Goal: Information Seeking & Learning: Learn about a topic

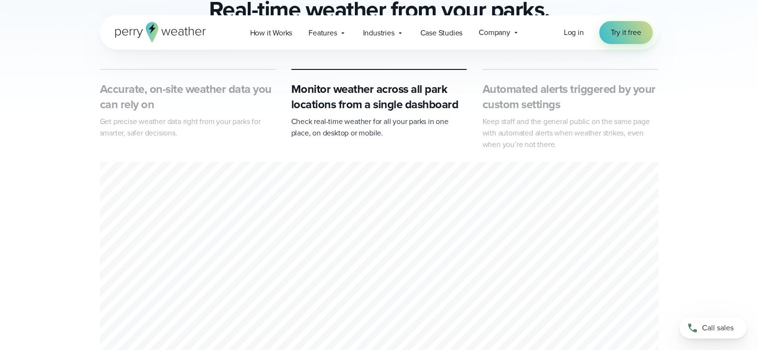
scroll to position [542, 0]
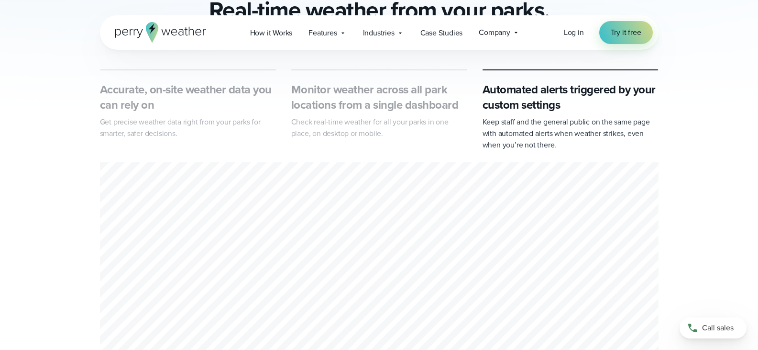
click at [204, 85] on h3 "Accurate, on-site weather data you can rely on" at bounding box center [188, 97] width 176 height 31
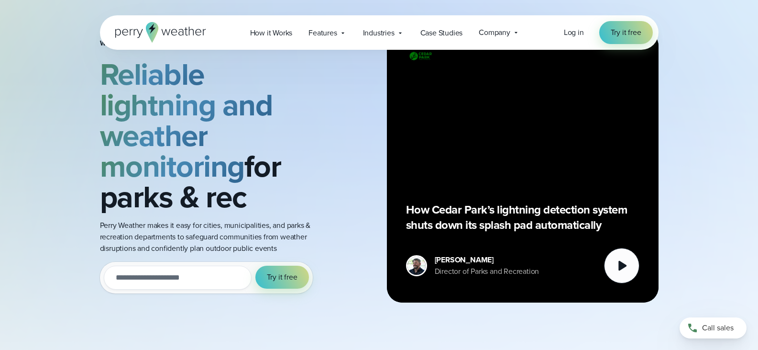
scroll to position [50, 0]
click at [269, 30] on span "How it Works" at bounding box center [271, 32] width 43 height 11
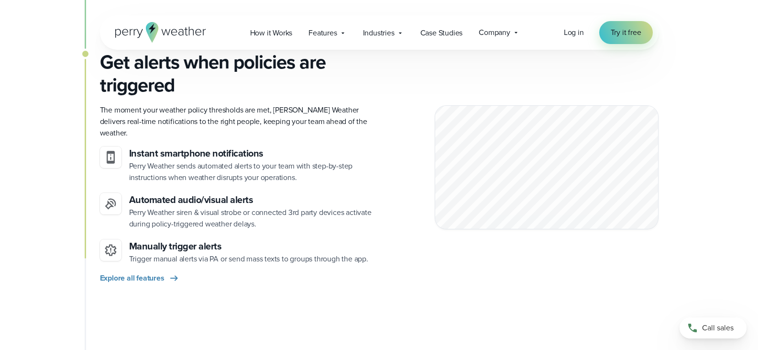
scroll to position [1008, 0]
click at [144, 272] on span "Explore all features" at bounding box center [132, 277] width 65 height 11
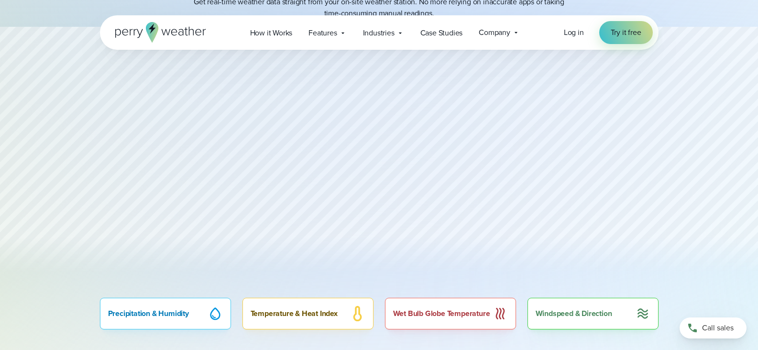
scroll to position [448, 0]
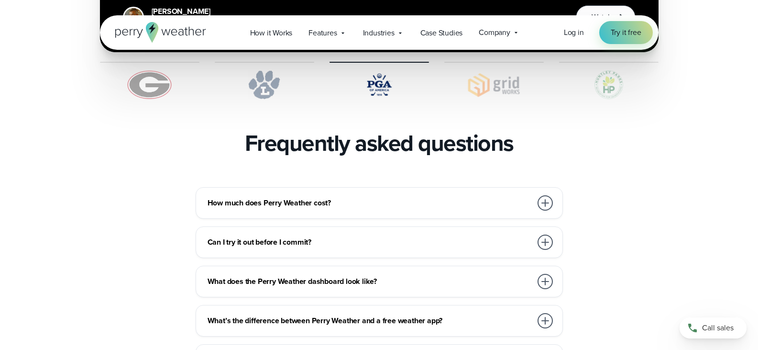
scroll to position [2012, 0]
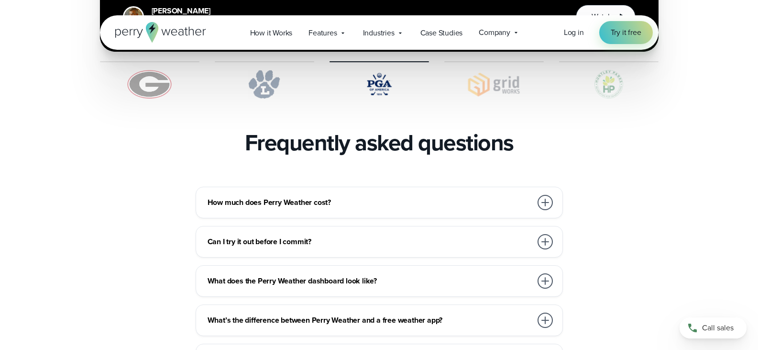
click at [253, 193] on div "How much does Perry Weather cost?" at bounding box center [381, 202] width 347 height 19
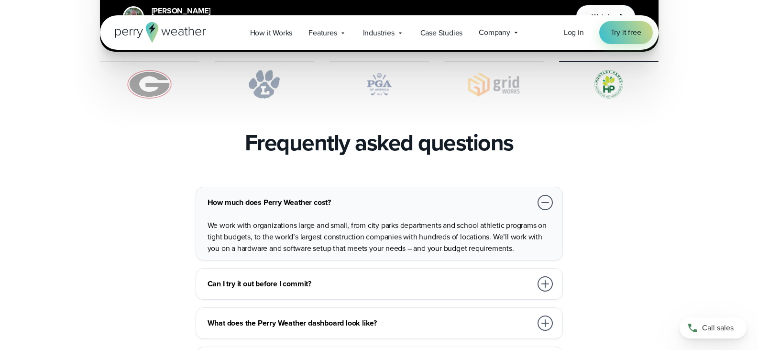
click at [388, 278] on h3 "Can I try it out before I commit?" at bounding box center [370, 283] width 324 height 11
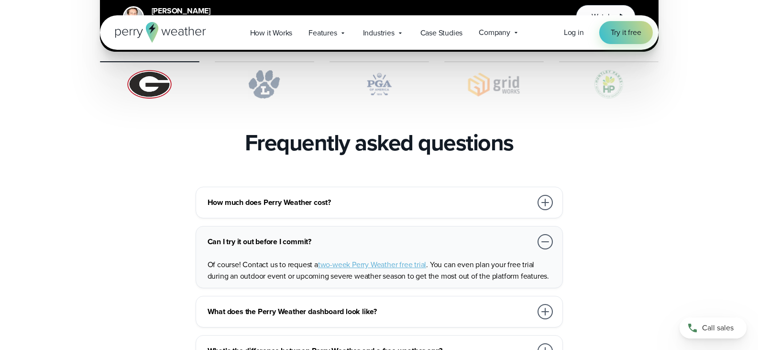
click at [385, 306] on h3 "What does the Perry Weather dashboard look like?" at bounding box center [370, 311] width 324 height 11
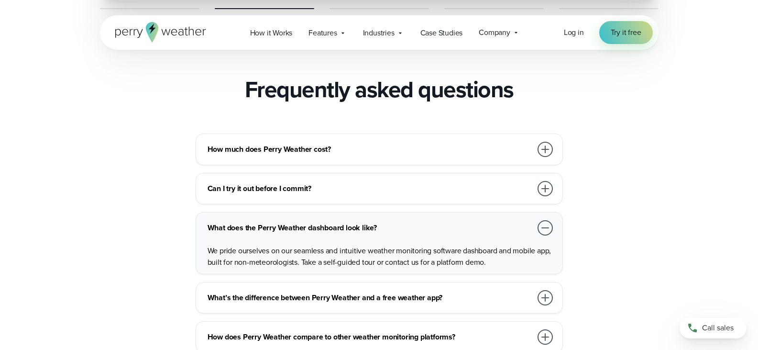
scroll to position [2065, 0]
click at [378, 287] on div "What’s the difference between Perry Weather and a free weather app?" at bounding box center [381, 296] width 347 height 19
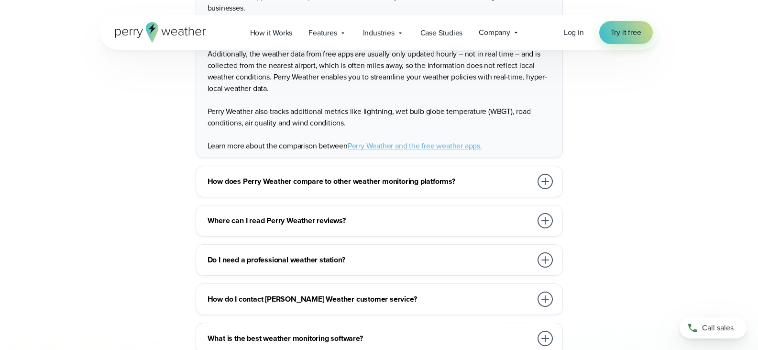
scroll to position [2358, 0]
click at [353, 175] on h3 "How does Perry Weather compare to other weather monitoring platforms?" at bounding box center [370, 180] width 324 height 11
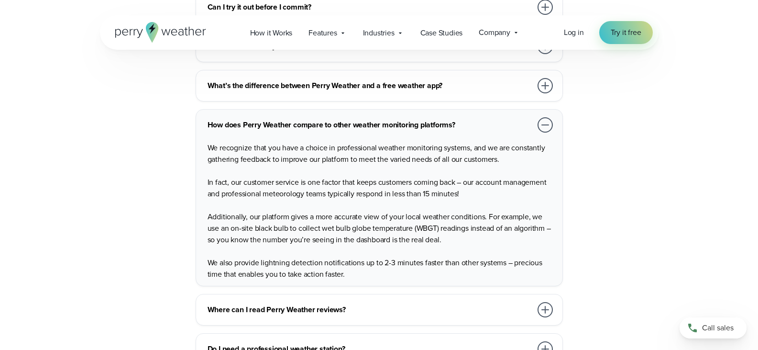
scroll to position [2247, 0]
click at [291, 303] on h3 "Where can I read Perry Weather reviews?" at bounding box center [370, 308] width 324 height 11
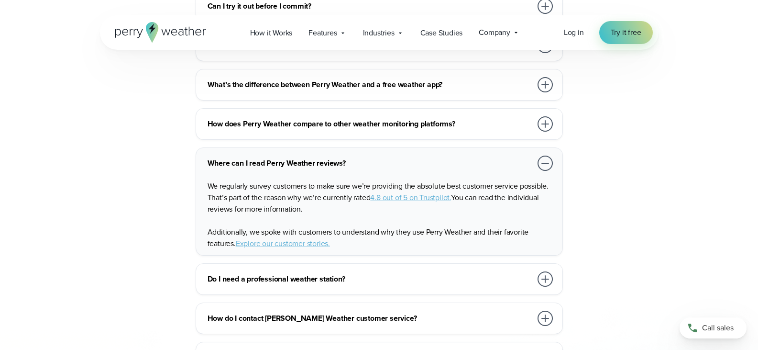
click at [281, 273] on h3 "Do I need a professional weather station?" at bounding box center [370, 278] width 324 height 11
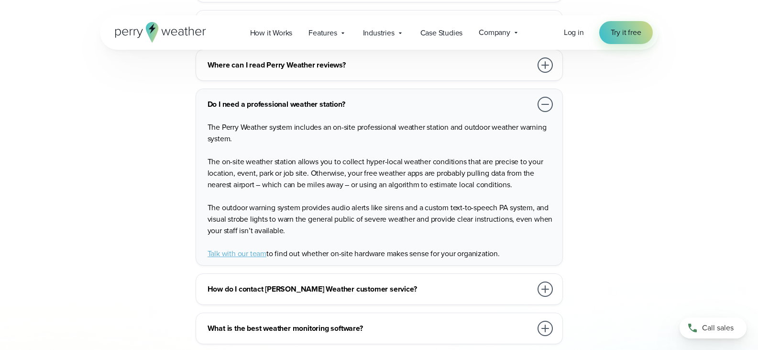
scroll to position [2356, 0]
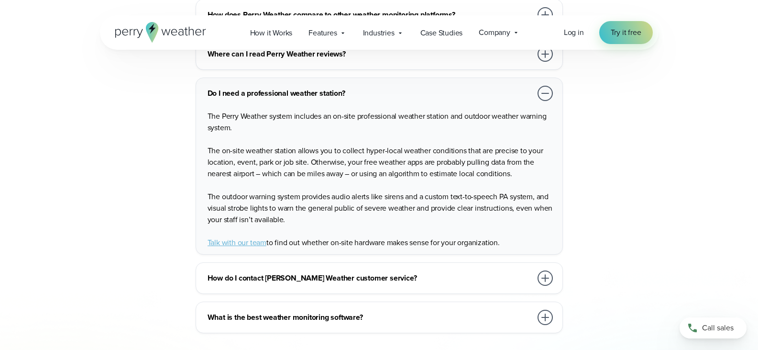
click at [281, 272] on h3 "How do I contact Perry Weather customer service?" at bounding box center [370, 277] width 324 height 11
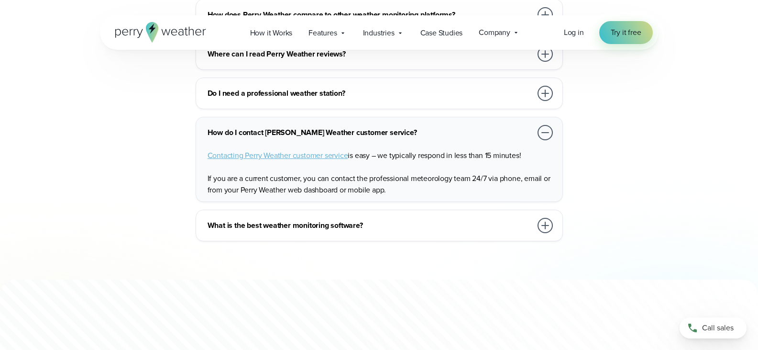
click at [292, 219] on h3 "What is the best weather monitoring software?" at bounding box center [370, 224] width 324 height 11
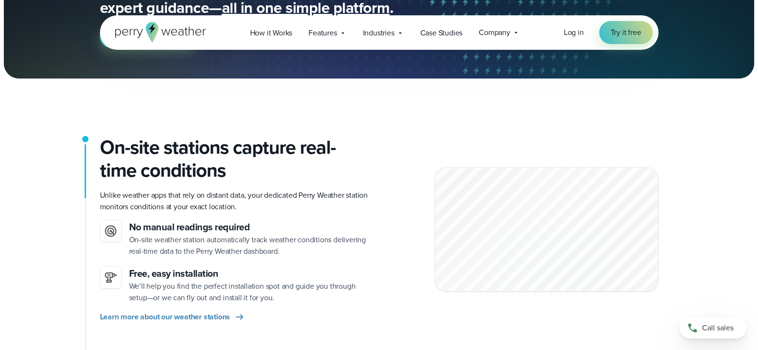
scroll to position [0, 0]
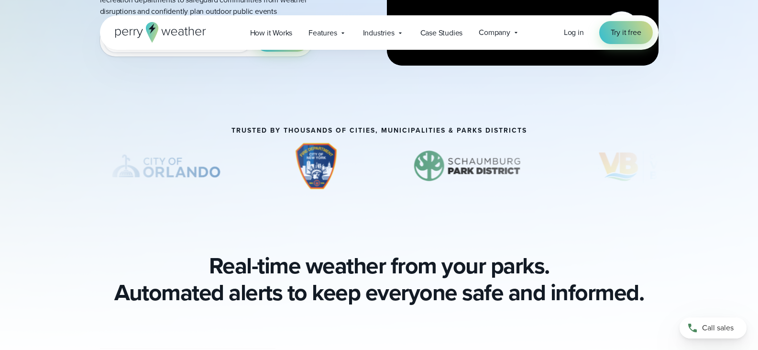
scroll to position [287, 0]
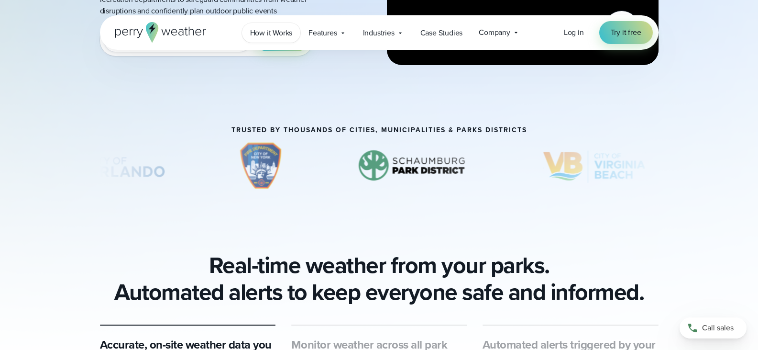
click at [267, 40] on div "Open Menu Log in Try it free How it Works" at bounding box center [379, 32] width 558 height 34
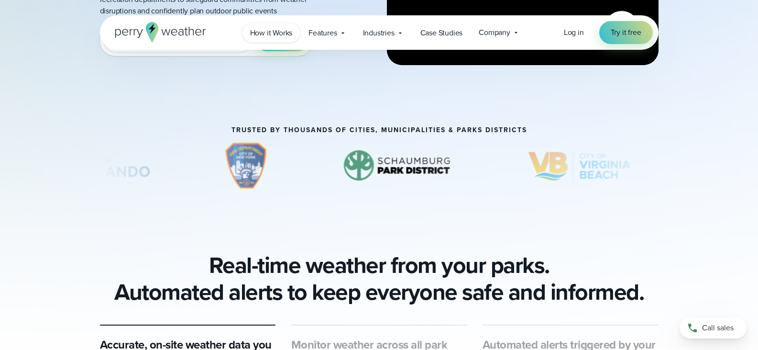
click at [267, 40] on link "How it Works" at bounding box center [271, 33] width 59 height 20
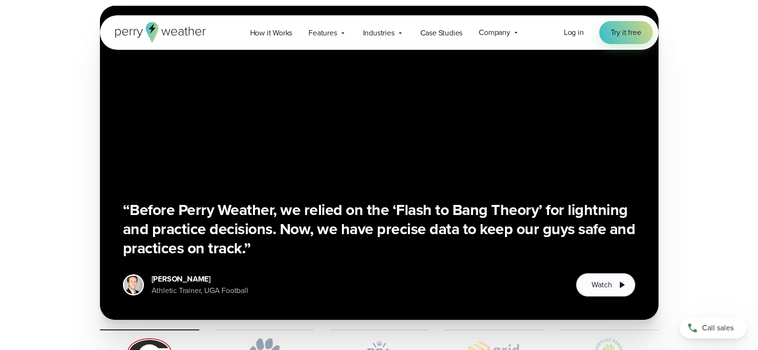
scroll to position [1741, 0]
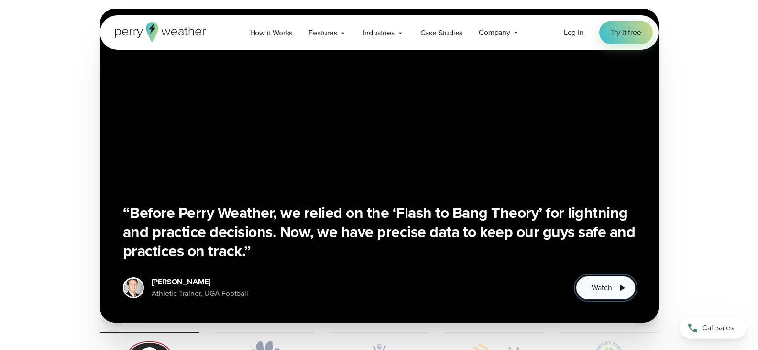
click at [616, 282] on icon "1 of 5" at bounding box center [621, 287] width 11 height 11
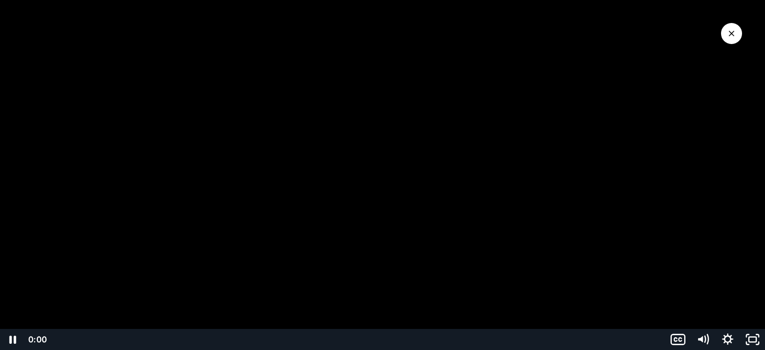
click at [55, 339] on div "Playbar" at bounding box center [356, 338] width 605 height 21
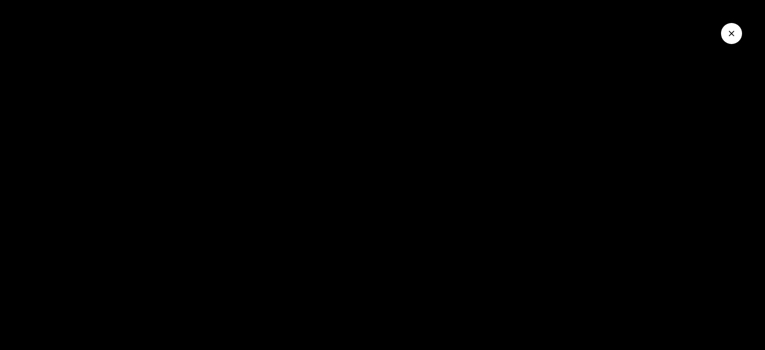
click at [727, 37] on icon "Close Video" at bounding box center [732, 34] width 10 height 10
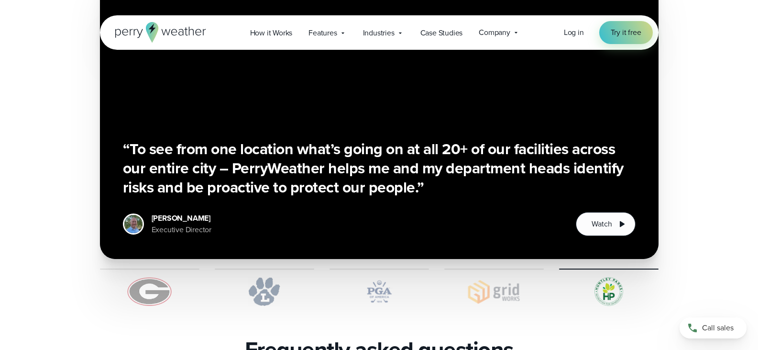
scroll to position [1799, 0]
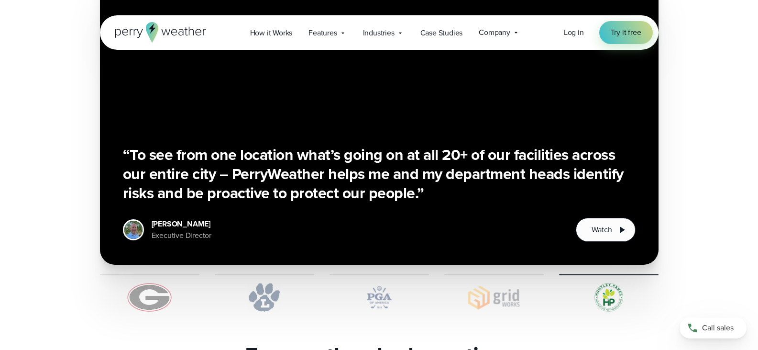
click at [468, 250] on div "“Before Perry Weather, we relied on the ‘Flash to Bang Theory’ for lightning an…" at bounding box center [379, 131] width 558 height 361
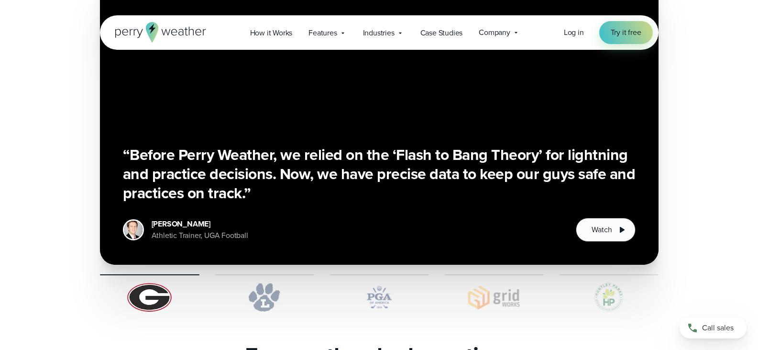
click at [265, 283] on img at bounding box center [264, 297] width 99 height 29
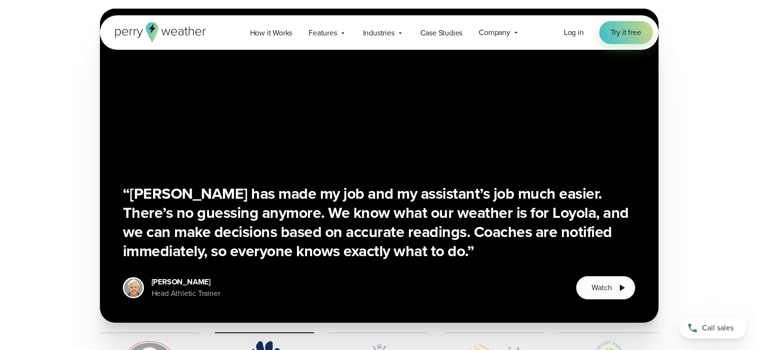
scroll to position [1741, 0]
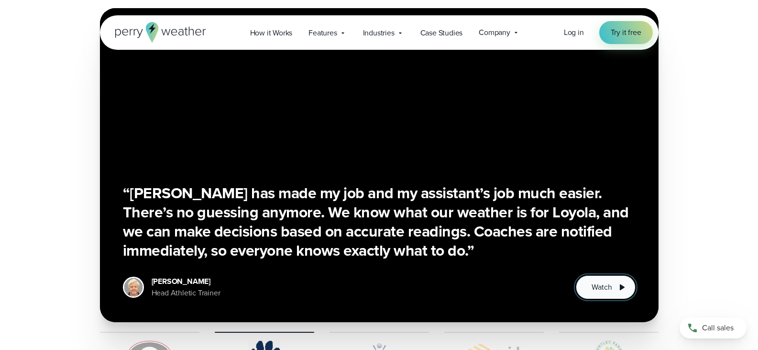
click at [617, 281] on icon "2 of 5" at bounding box center [621, 286] width 11 height 11
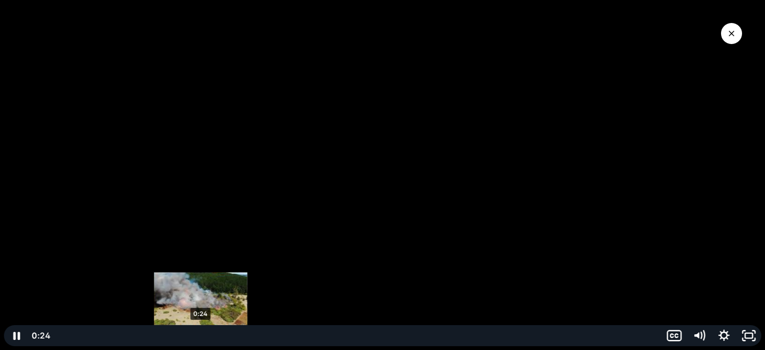
click at [201, 339] on div "0:24" at bounding box center [357, 335] width 598 height 21
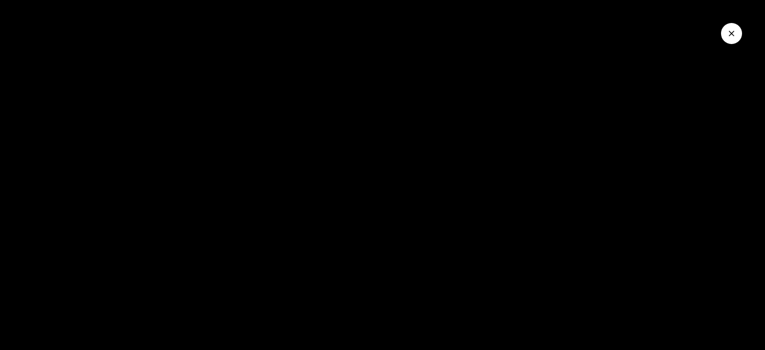
click at [733, 30] on icon "Close Video" at bounding box center [732, 34] width 10 height 10
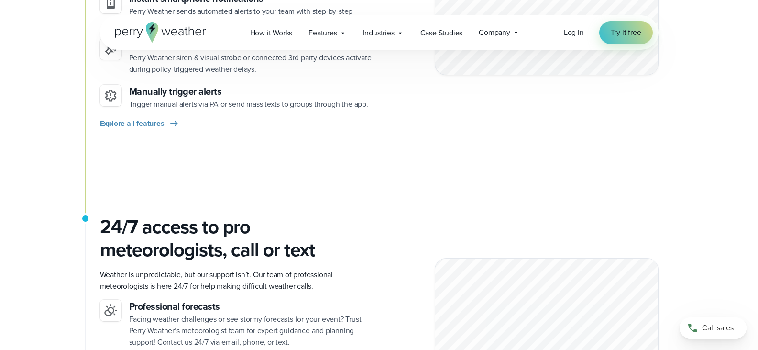
scroll to position [1153, 0]
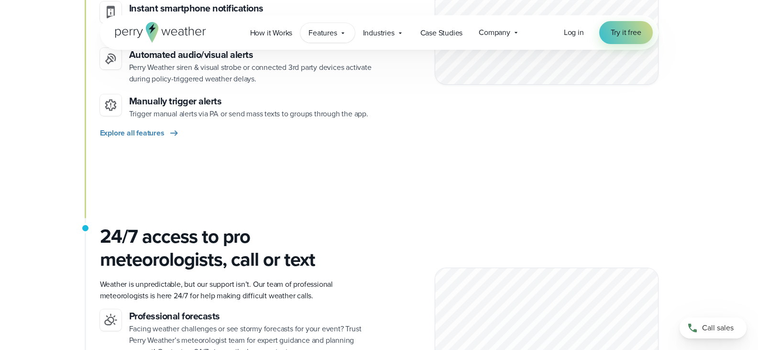
click at [324, 36] on span "Features" at bounding box center [322, 32] width 28 height 11
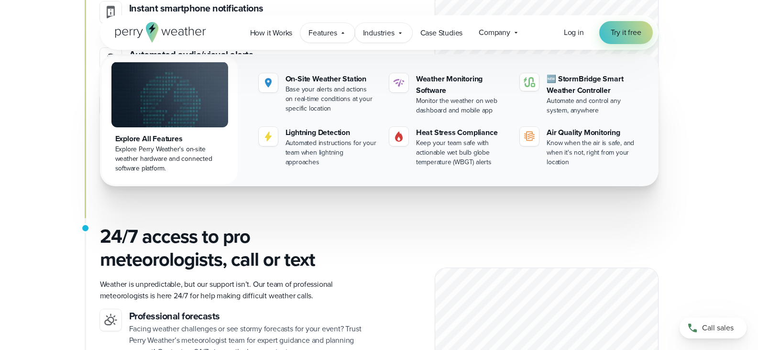
click at [373, 39] on div "Industries Featured Case Study How PGA of America is Prioritizing Golfer Safety…" at bounding box center [383, 33] width 57 height 20
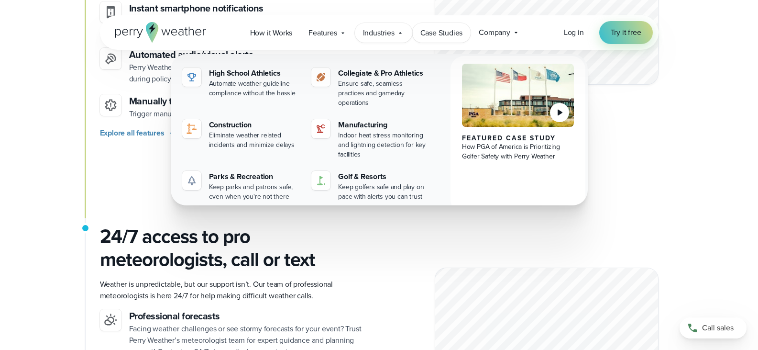
click at [449, 38] on span "Case Studies" at bounding box center [441, 32] width 43 height 11
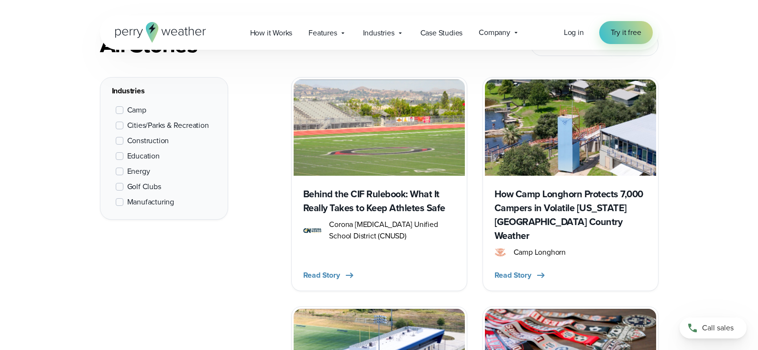
scroll to position [398, 0]
click at [494, 36] on span "Company" at bounding box center [495, 32] width 32 height 11
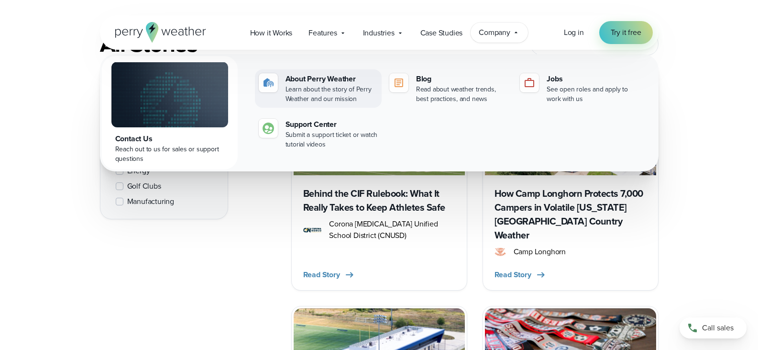
click at [329, 100] on div "Learn about the story of Perry Weather and our mission" at bounding box center [331, 94] width 92 height 19
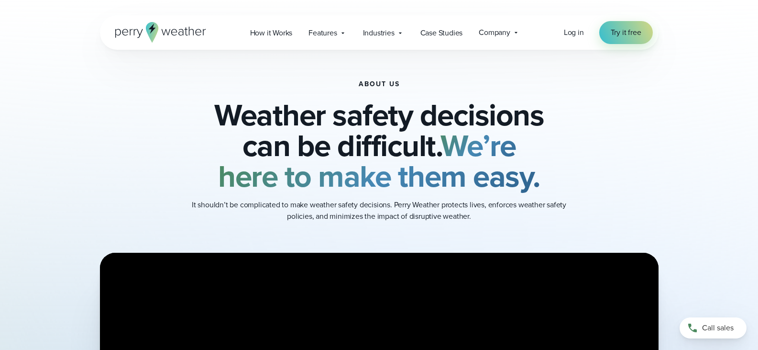
click at [230, 131] on h2 "Weather safety decisions can be difficult. We’re here to make them easy." at bounding box center [379, 145] width 463 height 92
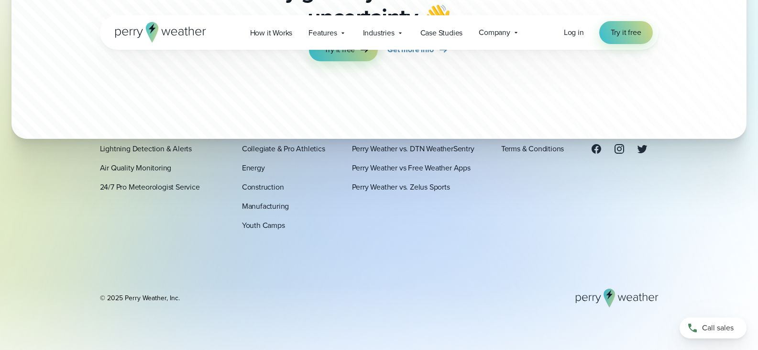
scroll to position [2671, 0]
click at [253, 229] on link "Youth Camps" at bounding box center [263, 224] width 43 height 11
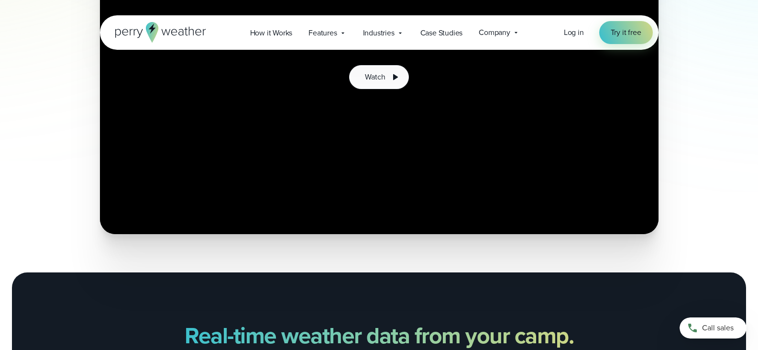
scroll to position [727, 0]
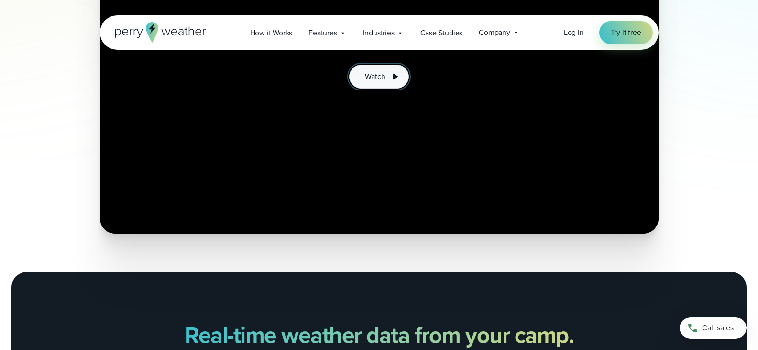
click at [375, 78] on span "Watch" at bounding box center [375, 76] width 20 height 11
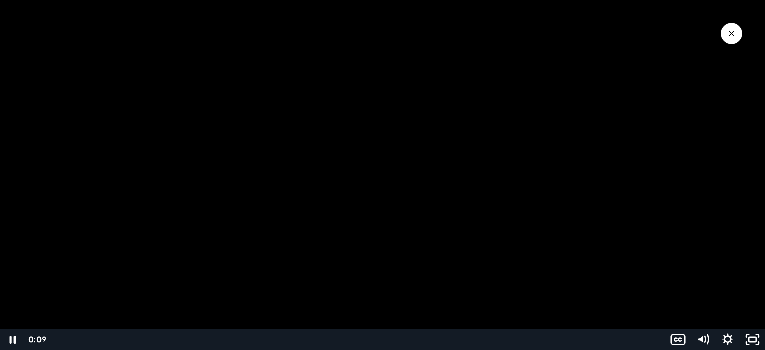
click at [757, 342] on icon "Fullscreen" at bounding box center [752, 338] width 25 height 21
click at [756, 335] on icon "Fullscreen" at bounding box center [752, 338] width 25 height 21
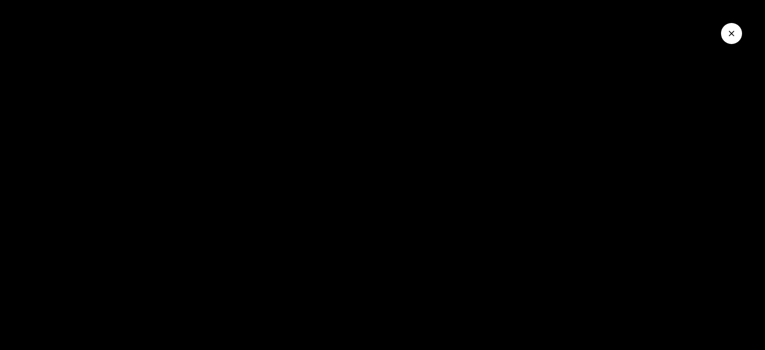
click at [730, 31] on icon "Close Video" at bounding box center [732, 34] width 10 height 10
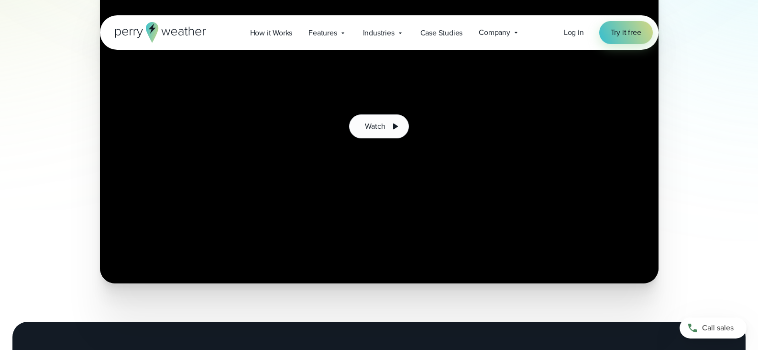
scroll to position [671, 0]
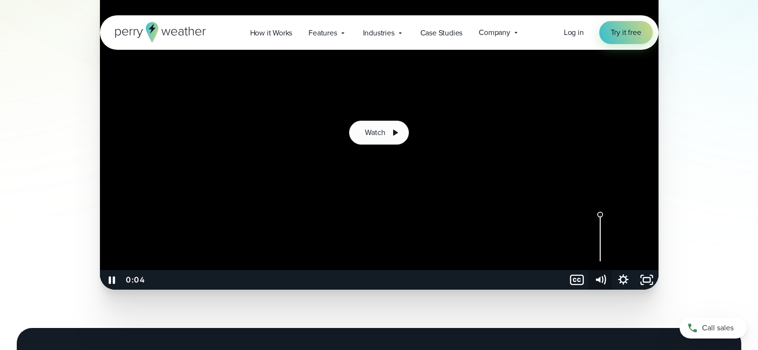
click at [602, 278] on icon "Mute" at bounding box center [600, 280] width 23 height 20
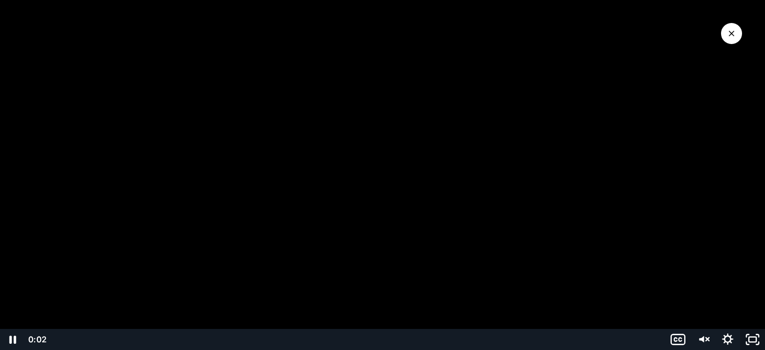
click at [757, 342] on icon "Fullscreen" at bounding box center [752, 338] width 25 height 21
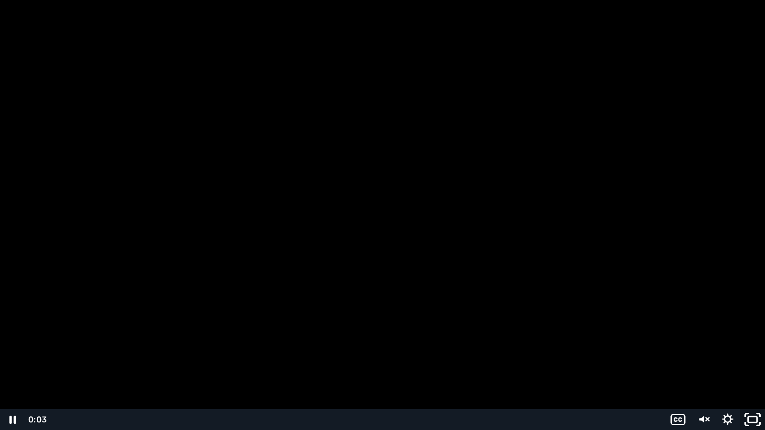
click at [753, 349] on icon "Unfullscreen" at bounding box center [753, 419] width 30 height 25
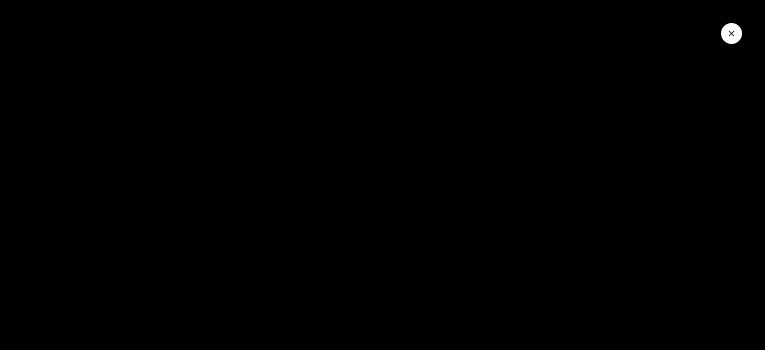
click at [727, 33] on icon "Close Video" at bounding box center [732, 34] width 10 height 10
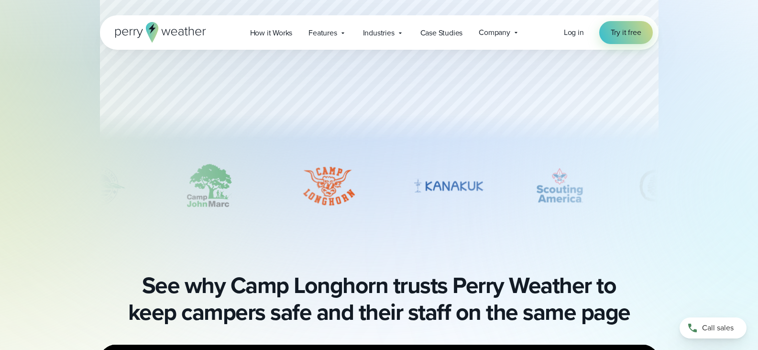
scroll to position [300, 0]
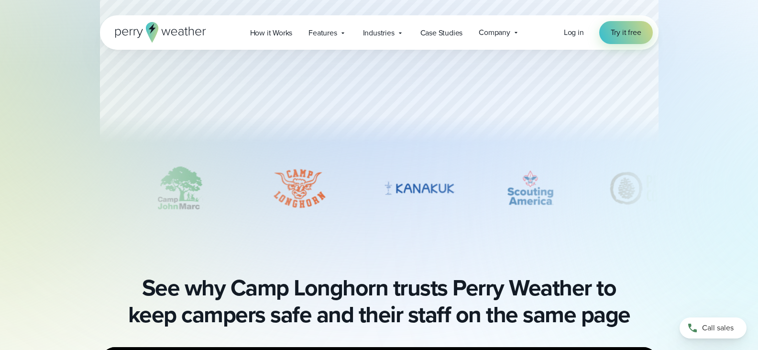
click at [547, 196] on img "4 of 9" at bounding box center [530, 188] width 55 height 48
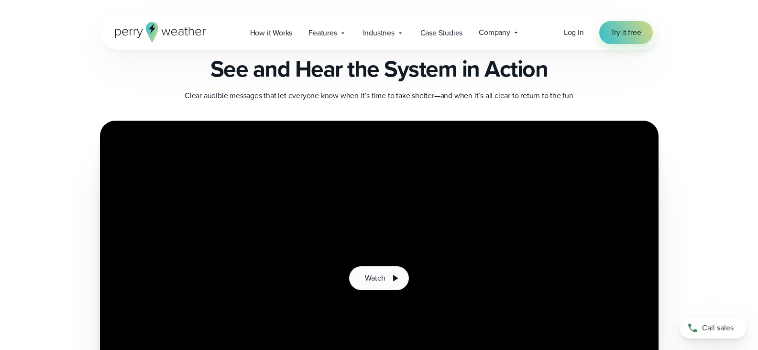
scroll to position [1391, 0]
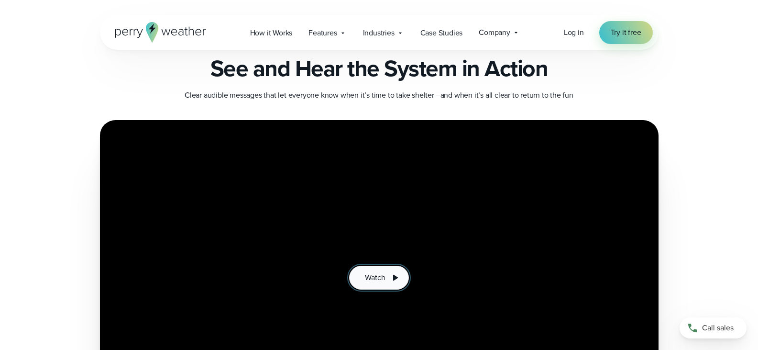
click at [359, 281] on button "Watch" at bounding box center [378, 277] width 59 height 24
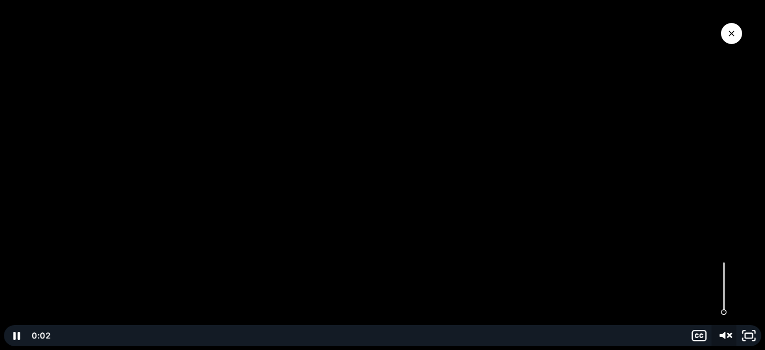
click at [729, 337] on icon "Unmute" at bounding box center [724, 335] width 30 height 25
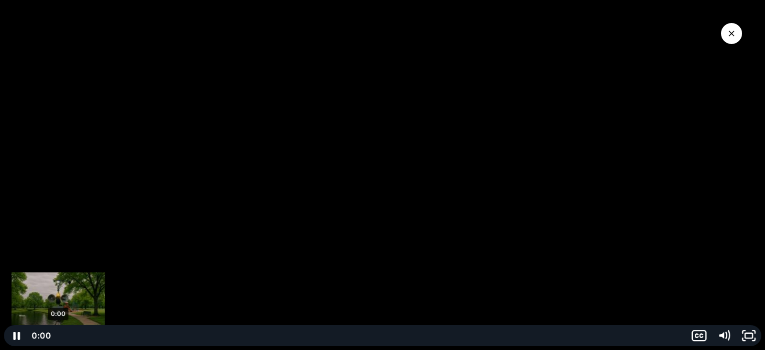
click at [58, 332] on div "0:00" at bounding box center [369, 335] width 623 height 21
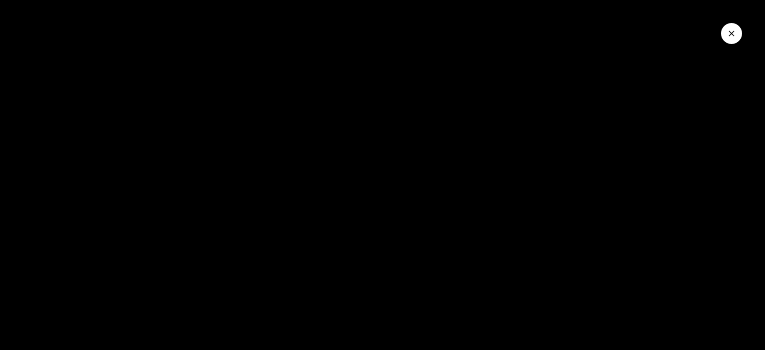
click at [733, 32] on icon "Close Video" at bounding box center [732, 34] width 6 height 6
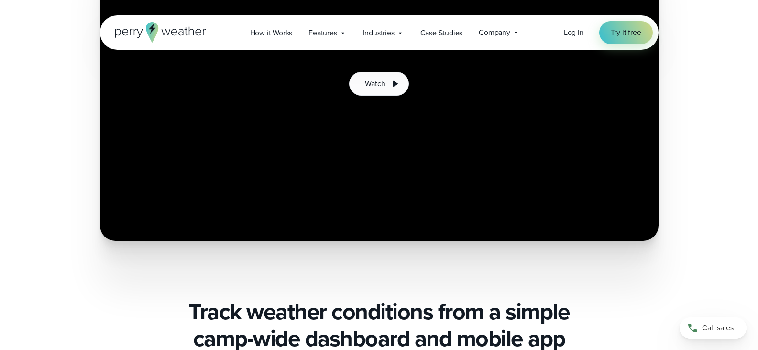
scroll to position [1585, 0]
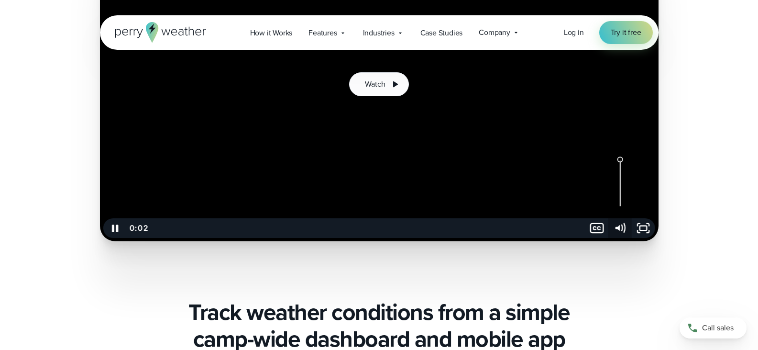
click at [618, 229] on icon "Mute" at bounding box center [617, 228] width 5 height 6
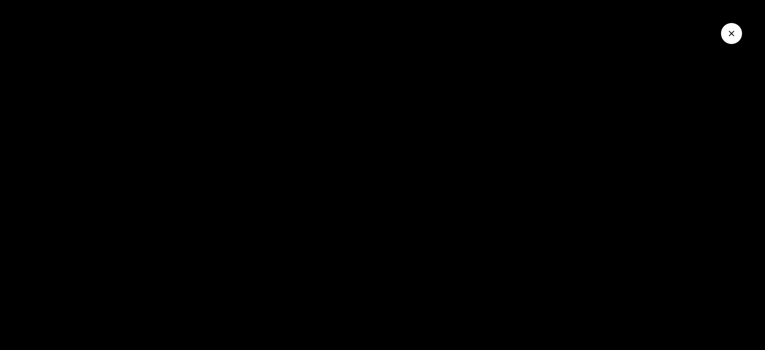
click at [732, 27] on button "Close Video" at bounding box center [731, 33] width 21 height 21
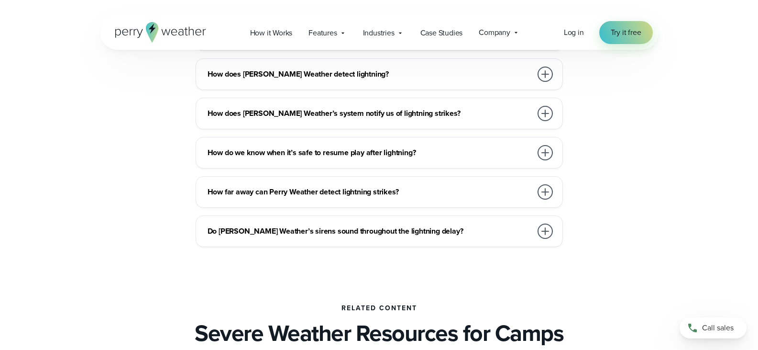
scroll to position [2609, 0]
click at [474, 113] on h3 "How does [PERSON_NAME] Weather’s system notify us of lightning strikes?" at bounding box center [370, 112] width 324 height 11
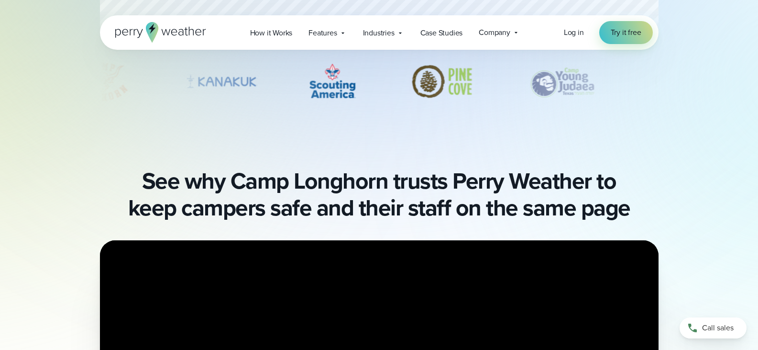
scroll to position [406, 0]
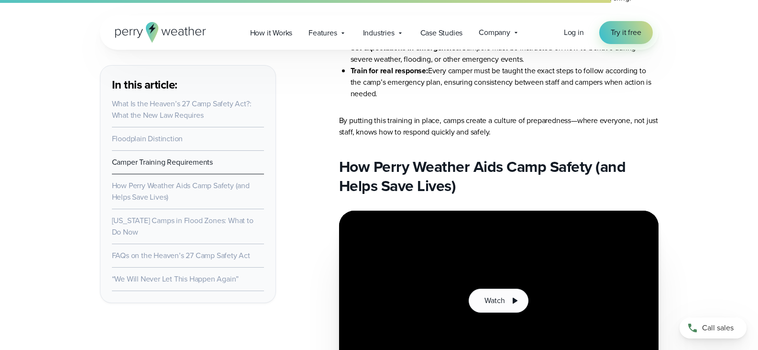
scroll to position [2055, 0]
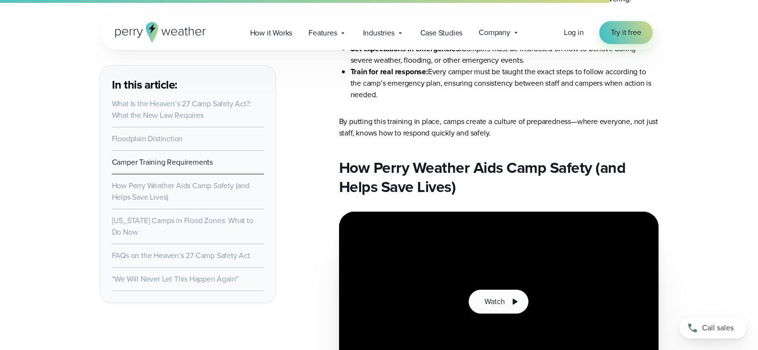
click at [166, 136] on link "Floodplain Distinction" at bounding box center [147, 138] width 71 height 11
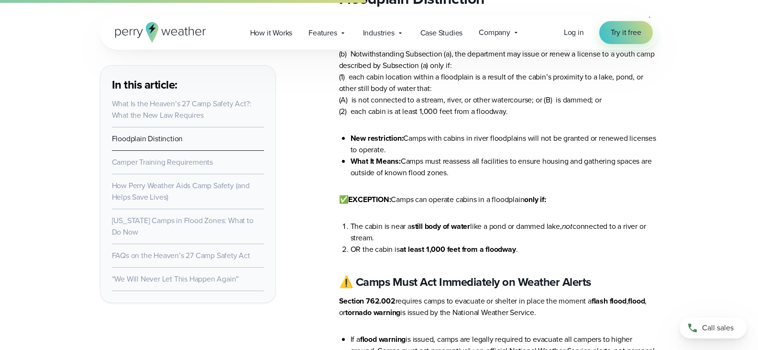
scroll to position [1171, 0]
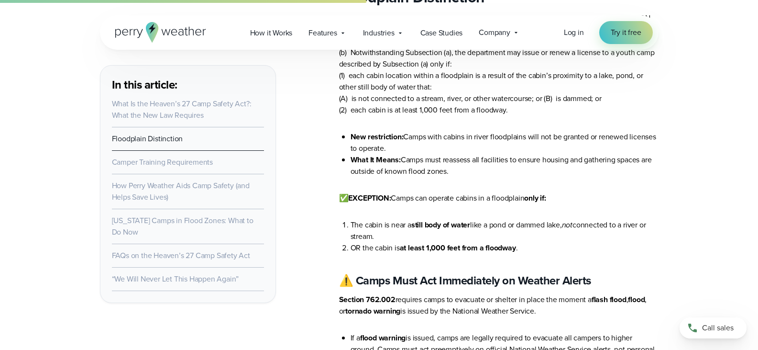
click at [194, 162] on link "Camper Training Requirements" at bounding box center [162, 161] width 101 height 11
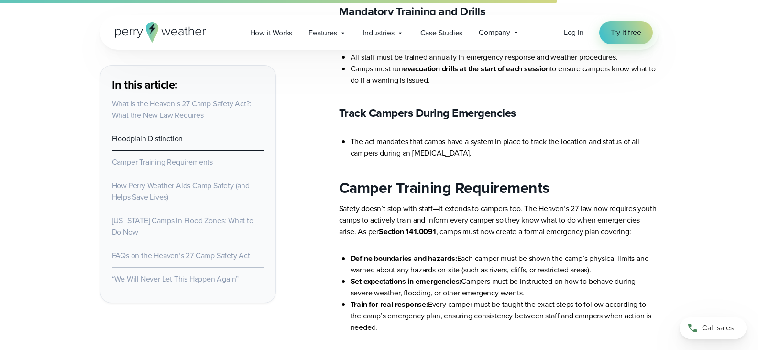
scroll to position [1823, 0]
click at [179, 165] on link "Camper Training Requirements" at bounding box center [162, 161] width 101 height 11
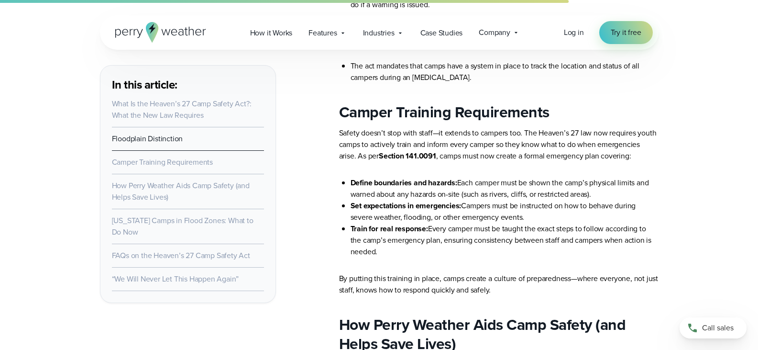
scroll to position [1905, 0]
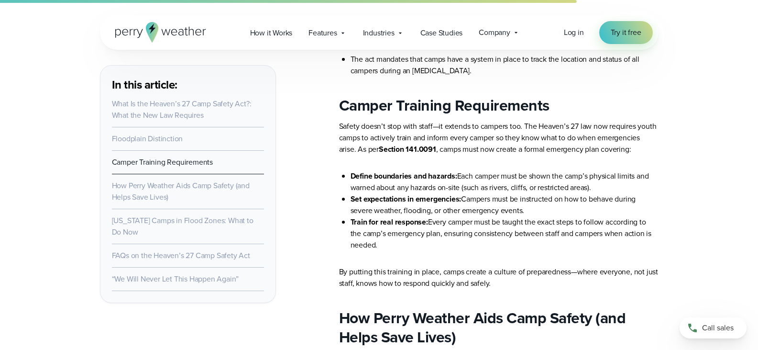
click at [174, 200] on li "How Perry Weather Aids Camp Safety (and Helps Save Lives)" at bounding box center [188, 191] width 152 height 35
click at [164, 188] on link "How Perry Weather Aids Camp Safety (and Helps Save Lives)" at bounding box center [181, 191] width 138 height 22
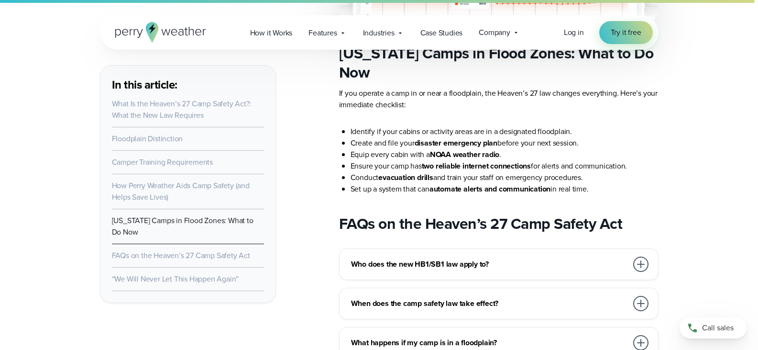
scroll to position [3247, 0]
